Goal: Task Accomplishment & Management: Manage account settings

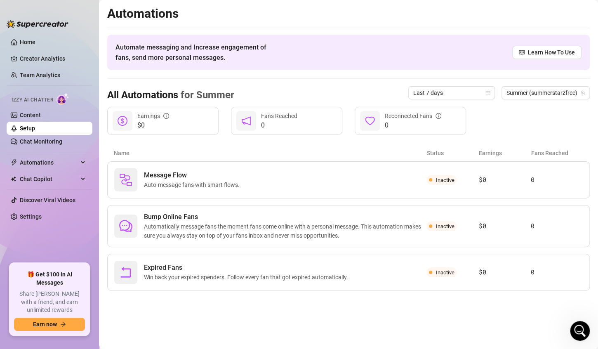
scroll to position [1471, 0]
click at [31, 142] on link "Chat Monitoring" at bounding box center [41, 141] width 43 height 7
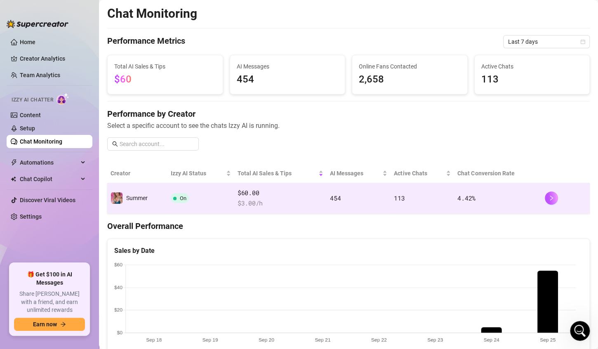
click at [376, 197] on td "454" at bounding box center [359, 198] width 64 height 31
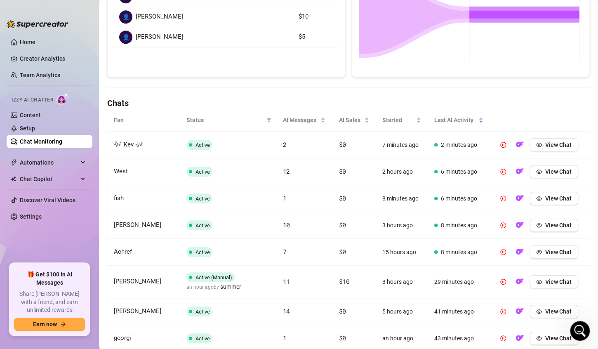
scroll to position [198, 0]
click at [545, 175] on button "View Chat" at bounding box center [555, 171] width 49 height 13
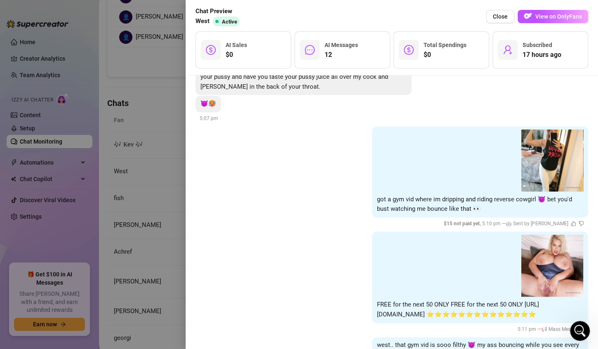
scroll to position [1937, 0]
click at [544, 159] on img at bounding box center [553, 161] width 62 height 62
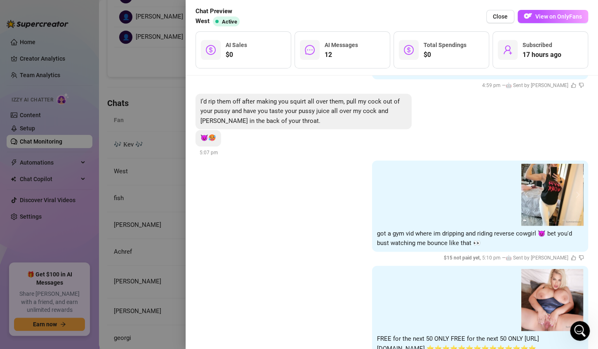
scroll to position [1904, 0]
click at [502, 18] on span "Close" at bounding box center [500, 16] width 15 height 7
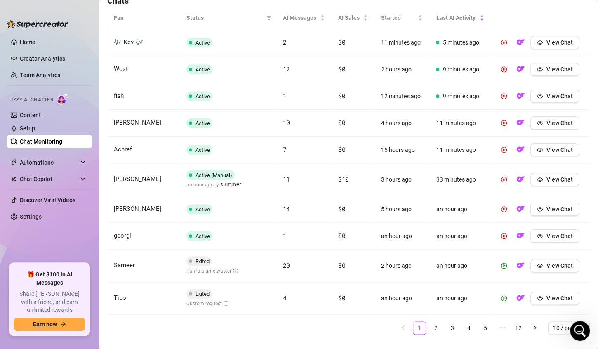
scroll to position [316, 0]
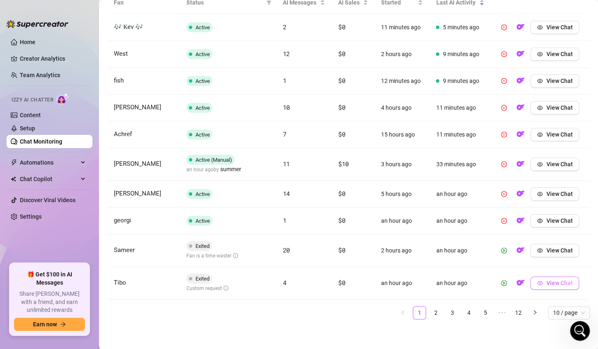
click at [546, 281] on span "View Chat" at bounding box center [559, 283] width 26 height 7
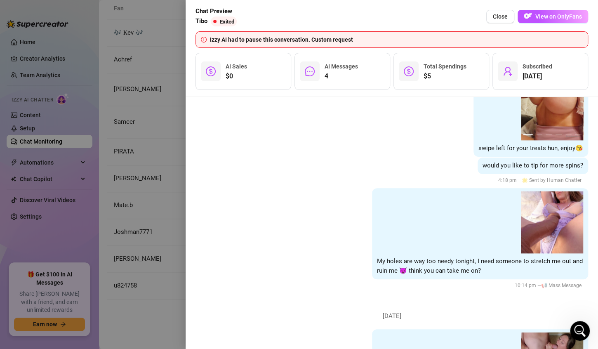
scroll to position [398, 0]
click at [503, 15] on span "Close" at bounding box center [500, 16] width 15 height 7
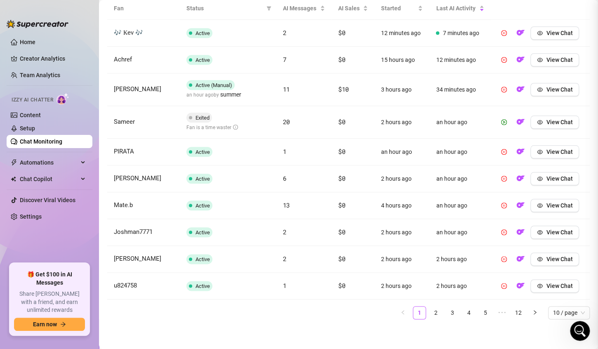
scroll to position [0, 0]
click at [571, 122] on button "View Chat" at bounding box center [555, 122] width 49 height 13
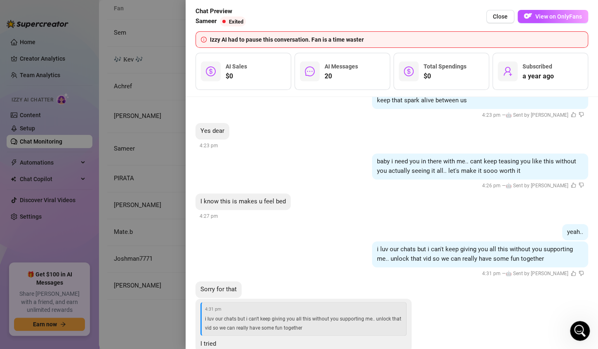
scroll to position [1472, 0]
click at [505, 18] on span "Close" at bounding box center [500, 16] width 15 height 7
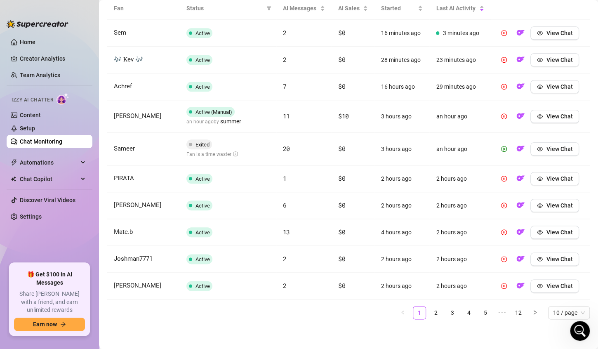
scroll to position [0, 0]
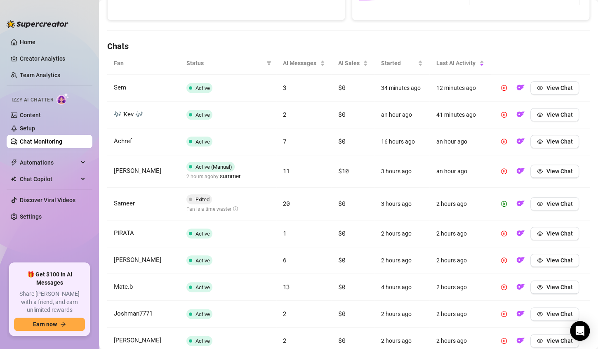
scroll to position [310, 0]
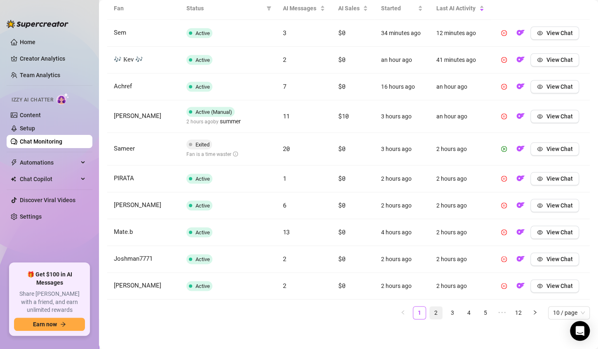
click at [430, 311] on link "2" at bounding box center [436, 313] width 12 height 12
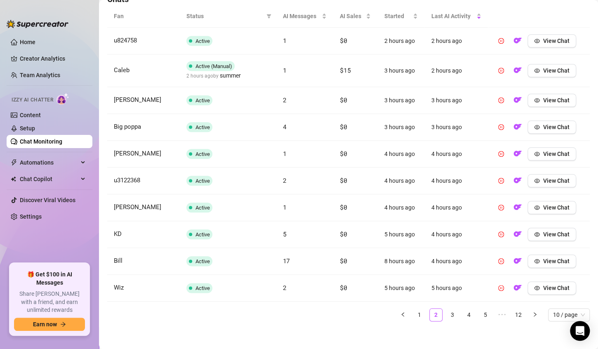
scroll to position [304, 0]
